Goal: Information Seeking & Learning: Learn about a topic

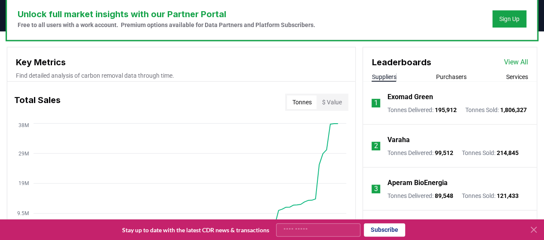
scroll to position [258, 0]
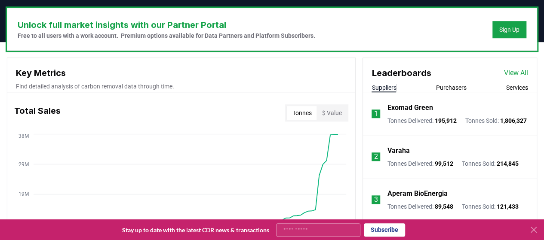
click at [517, 74] on link "View All" at bounding box center [516, 73] width 24 height 10
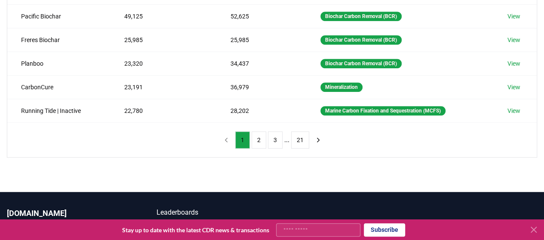
scroll to position [258, 0]
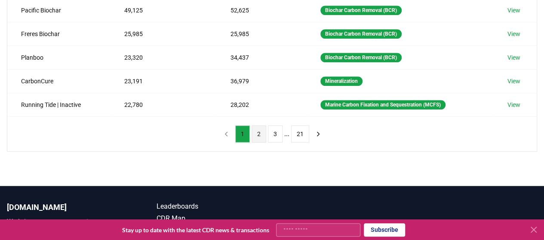
click at [256, 130] on button "2" at bounding box center [259, 134] width 15 height 17
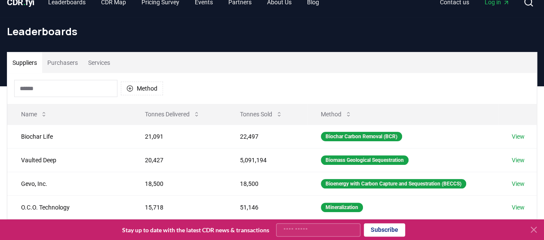
scroll to position [0, 0]
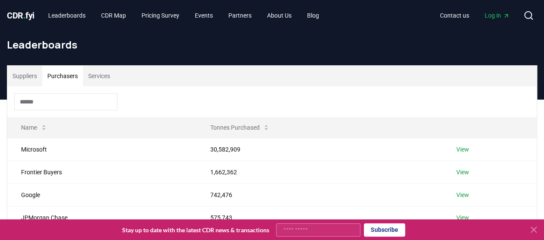
click at [55, 74] on button "Purchasers" at bounding box center [62, 76] width 41 height 21
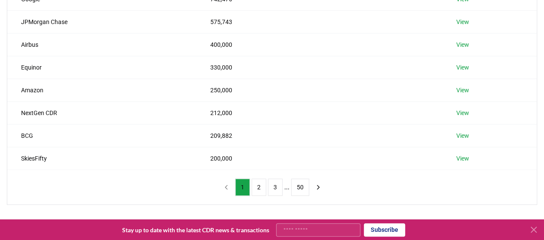
scroll to position [258, 0]
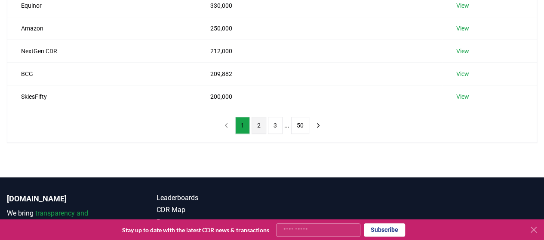
click at [262, 122] on button "2" at bounding box center [259, 125] width 15 height 17
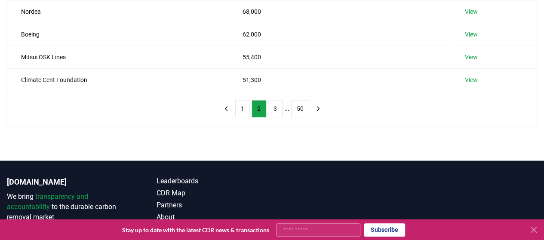
scroll to position [301, 0]
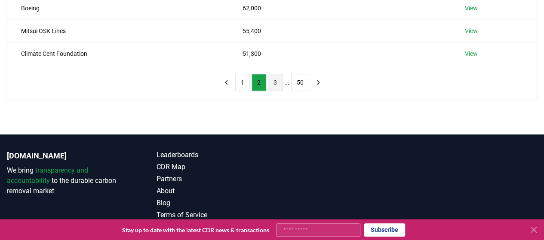
click at [277, 80] on button "3" at bounding box center [275, 82] width 15 height 17
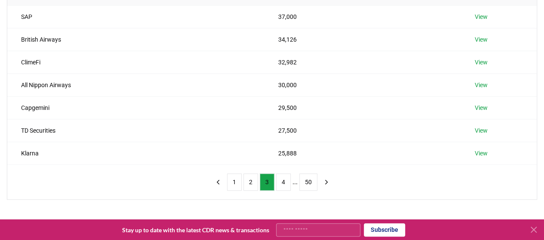
scroll to position [215, 0]
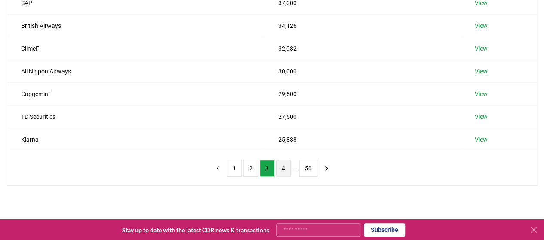
click at [283, 166] on button "4" at bounding box center [283, 168] width 15 height 17
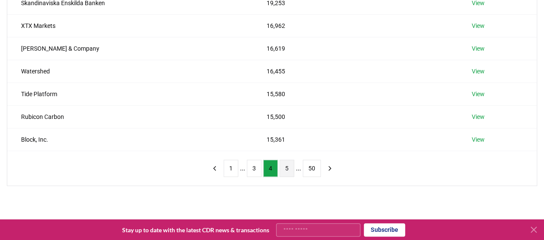
click at [281, 165] on button "5" at bounding box center [287, 168] width 15 height 17
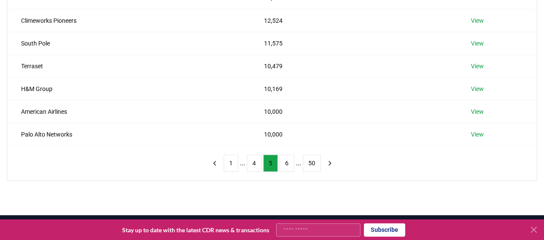
scroll to position [301, 0]
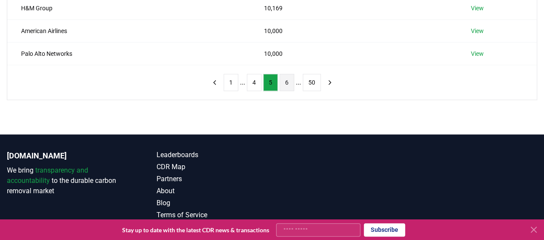
click at [289, 83] on button "6" at bounding box center [287, 82] width 15 height 17
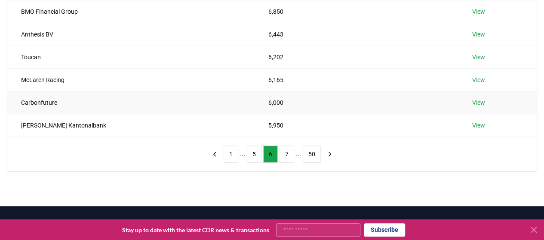
scroll to position [258, 0]
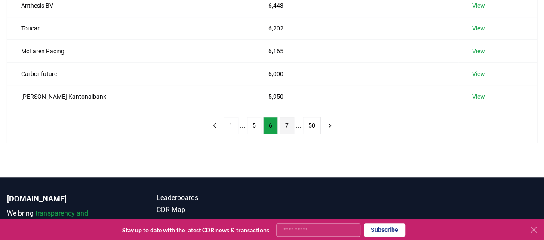
click at [284, 123] on button "7" at bounding box center [287, 125] width 15 height 17
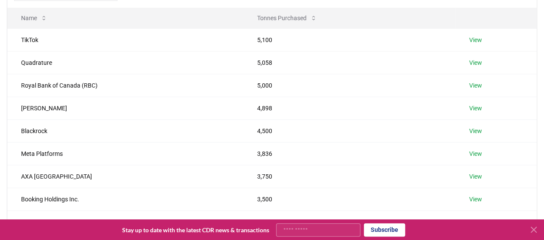
scroll to position [301, 0]
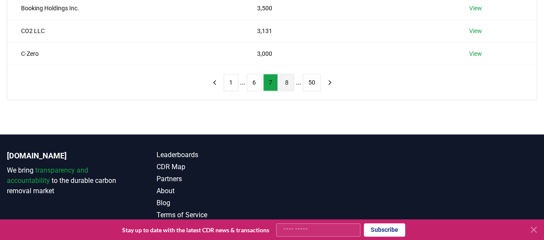
click at [288, 80] on button "8" at bounding box center [287, 82] width 15 height 17
click at [284, 83] on button "9" at bounding box center [287, 82] width 15 height 17
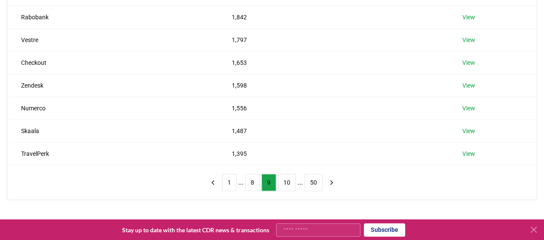
scroll to position [215, 0]
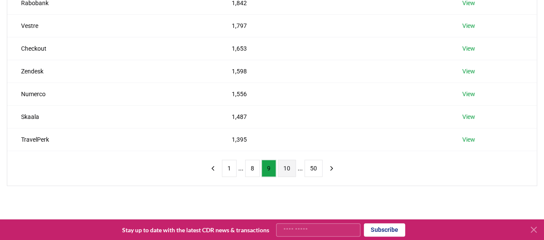
click at [289, 165] on button "10" at bounding box center [287, 168] width 18 height 17
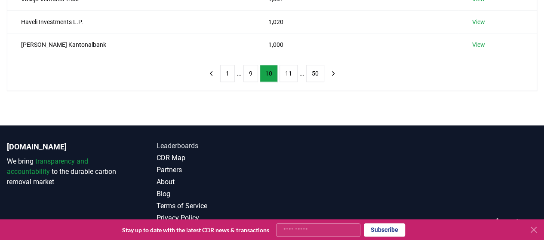
scroll to position [331, 0]
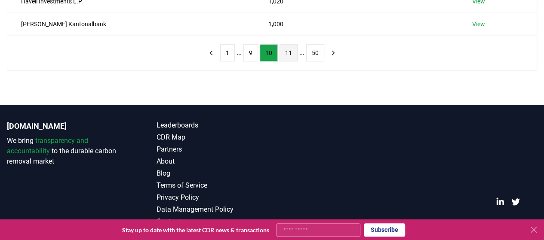
click at [285, 50] on button "11" at bounding box center [289, 52] width 18 height 17
click at [283, 52] on button "12" at bounding box center [290, 52] width 18 height 17
click at [287, 50] on button "13" at bounding box center [290, 52] width 18 height 17
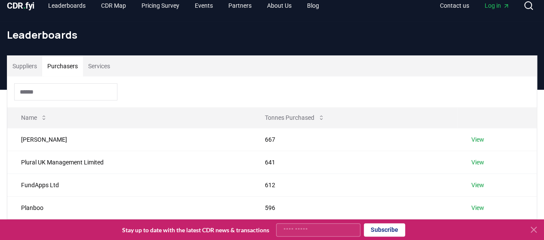
scroll to position [0, 0]
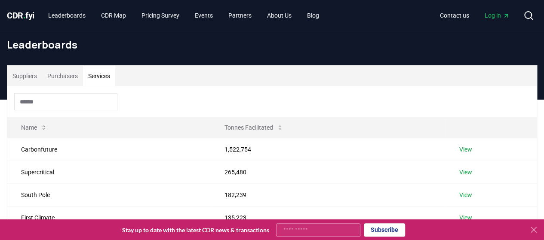
click at [100, 71] on button "Services" at bounding box center [99, 76] width 32 height 21
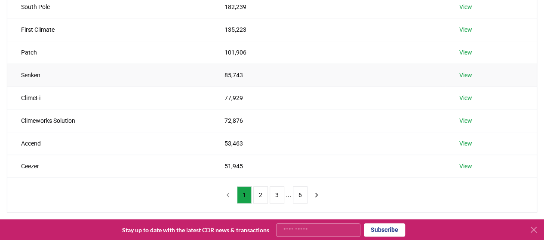
scroll to position [202, 0]
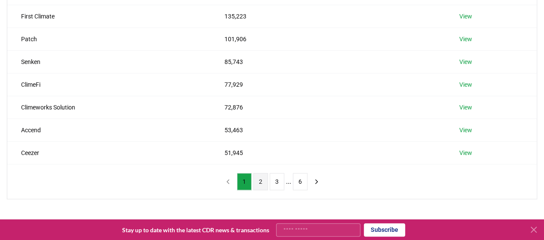
click at [257, 180] on button "2" at bounding box center [260, 181] width 15 height 17
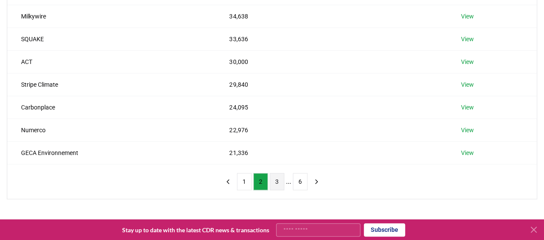
click at [275, 178] on button "3" at bounding box center [277, 181] width 15 height 17
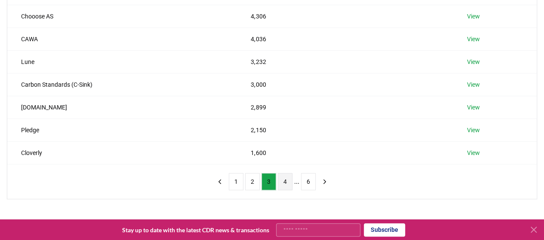
click at [286, 182] on button "4" at bounding box center [285, 181] width 15 height 17
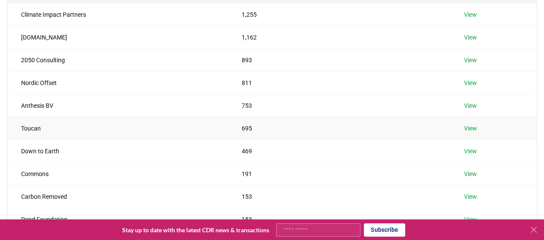
scroll to position [116, 0]
